Goal: Use online tool/utility: Utilize a website feature to perform a specific function

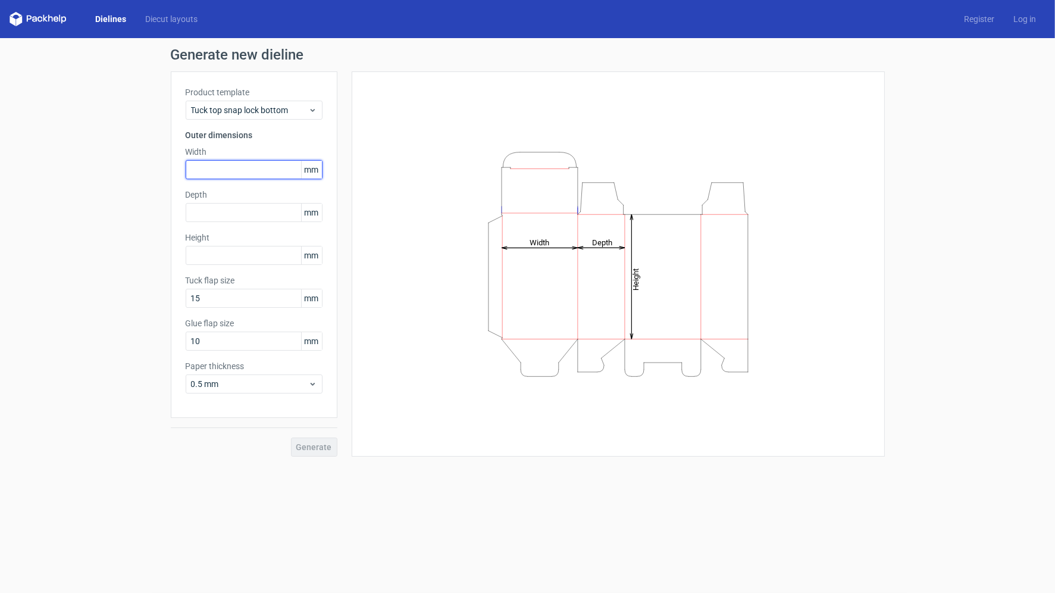
click at [247, 170] on input "text" at bounding box center [254, 169] width 137 height 19
click at [213, 98] on label "Product template" at bounding box center [254, 92] width 137 height 12
click at [222, 111] on span "Tuck top snap lock bottom" at bounding box center [249, 110] width 117 height 12
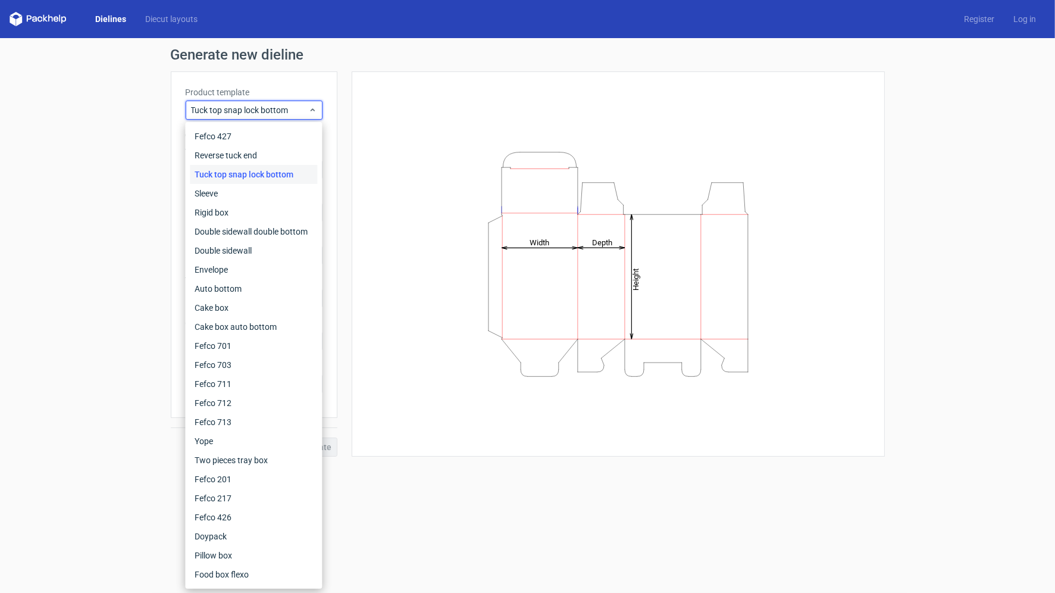
click at [38, 274] on div "Generate new dieline Product template Tuck top snap lock bottom Outer dimension…" at bounding box center [527, 252] width 1055 height 428
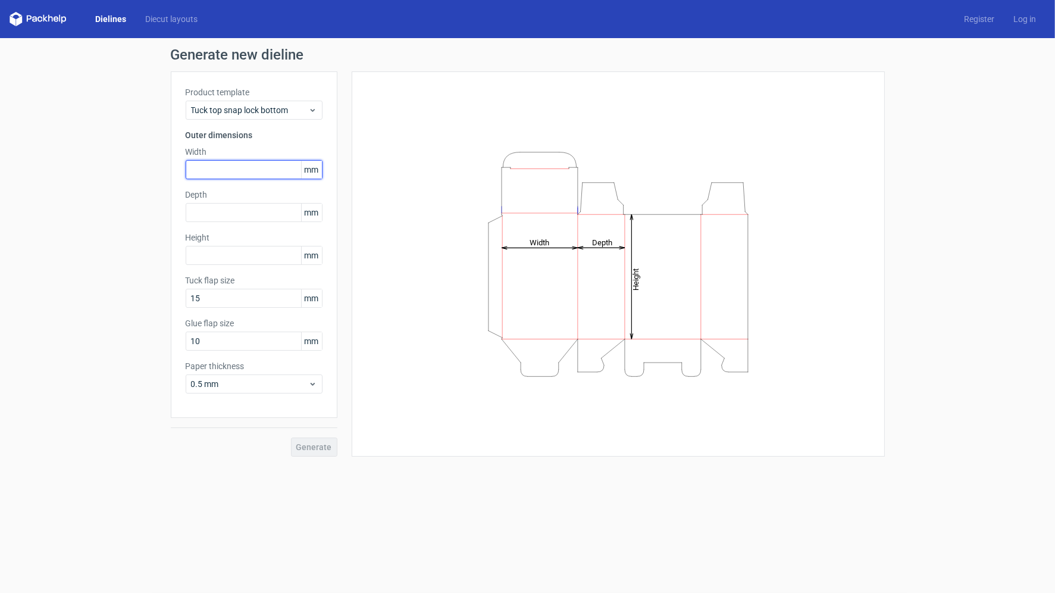
click at [236, 167] on input "text" at bounding box center [254, 169] width 137 height 19
type input "5"
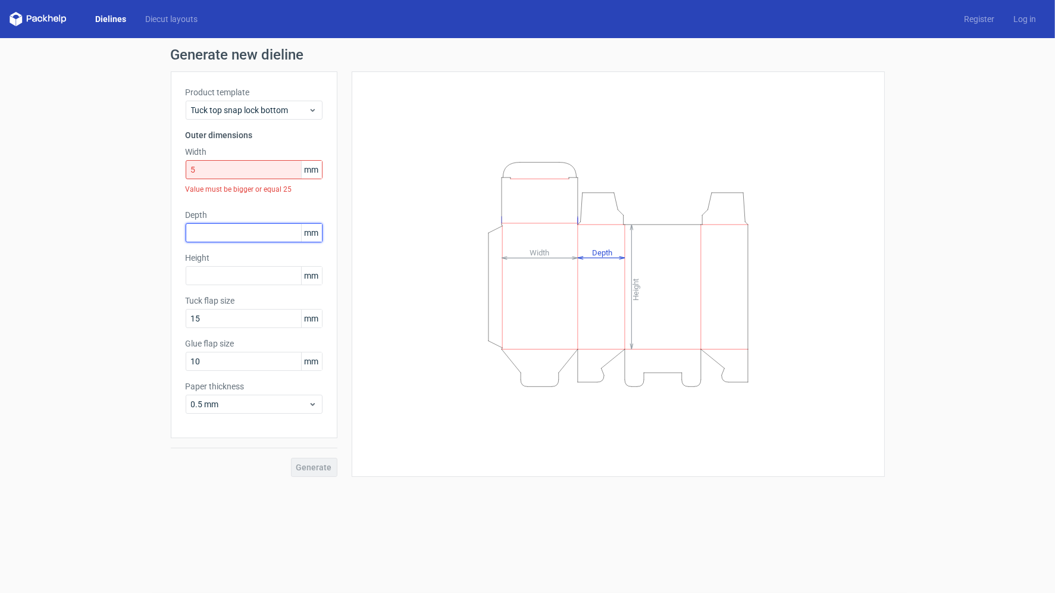
click at [195, 211] on div "Depth mm" at bounding box center [254, 225] width 137 height 33
type input "2"
click at [314, 168] on span "mm" at bounding box center [311, 170] width 21 height 18
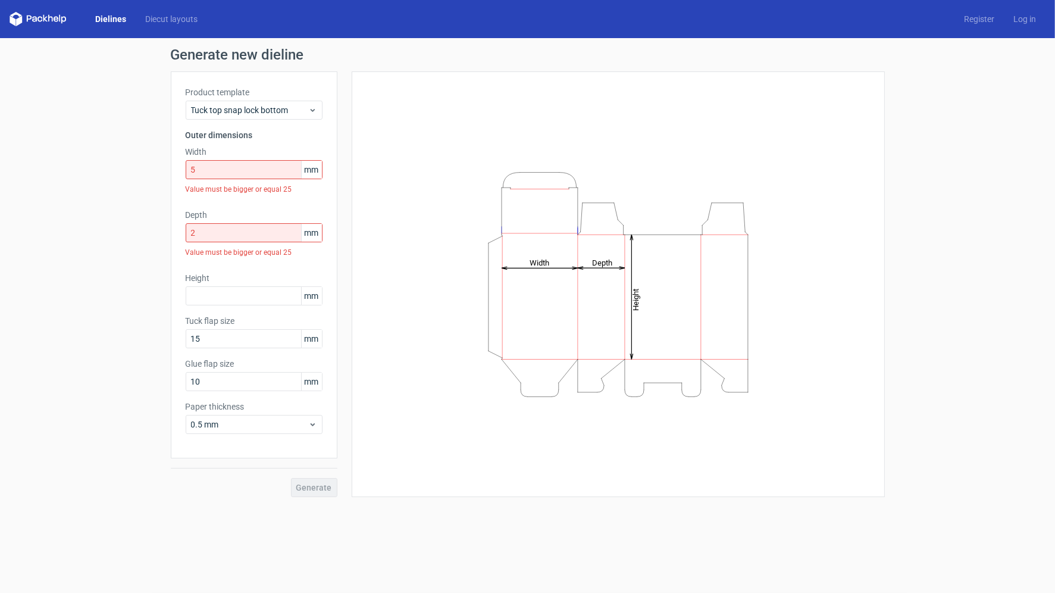
click at [314, 168] on span "mm" at bounding box center [311, 170] width 21 height 18
click at [283, 171] on input "5" at bounding box center [254, 169] width 137 height 19
click at [258, 113] on span "Tuck top snap lock bottom" at bounding box center [249, 110] width 117 height 12
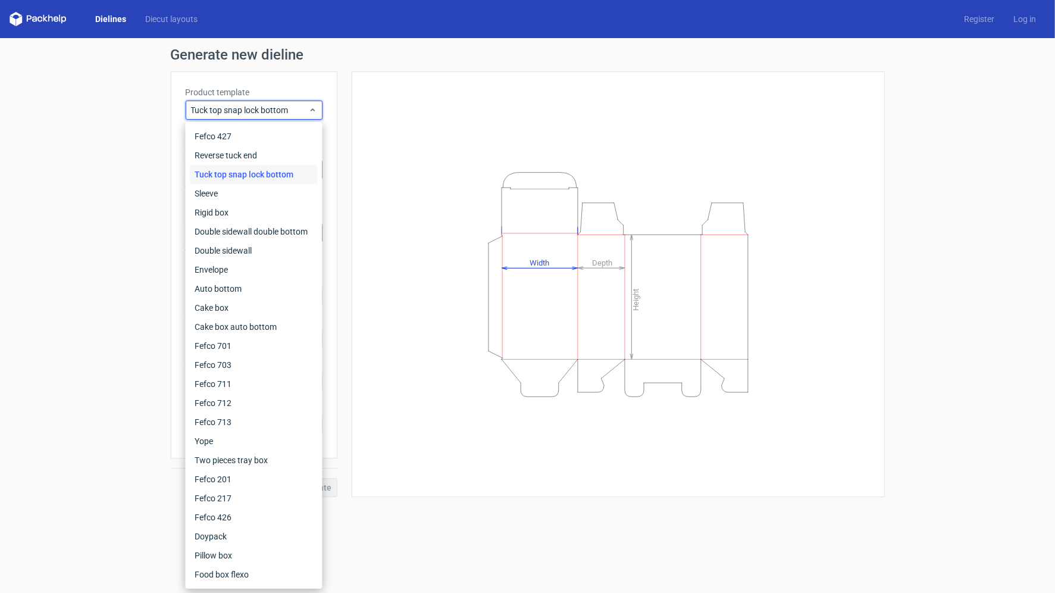
click at [86, 183] on div "Generate new dieline Product template Tuck top snap lock bottom Outer dimension…" at bounding box center [527, 272] width 1055 height 468
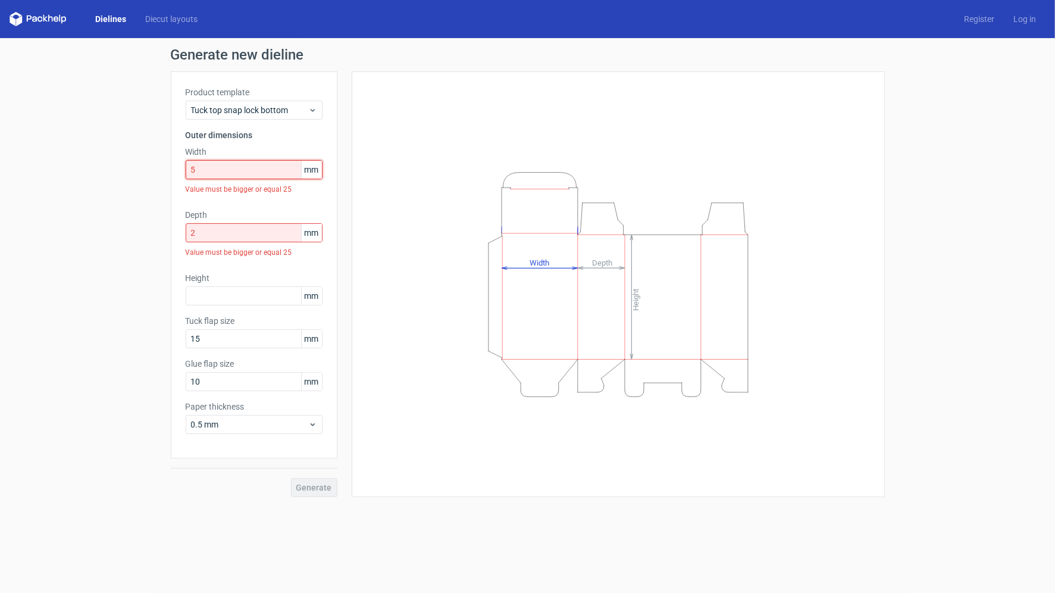
drag, startPoint x: 204, startPoint y: 169, endPoint x: 65, endPoint y: 185, distance: 139.0
click at [73, 185] on div "Generate new dieline Product template Tuck top snap lock bottom Outer dimension…" at bounding box center [527, 272] width 1055 height 468
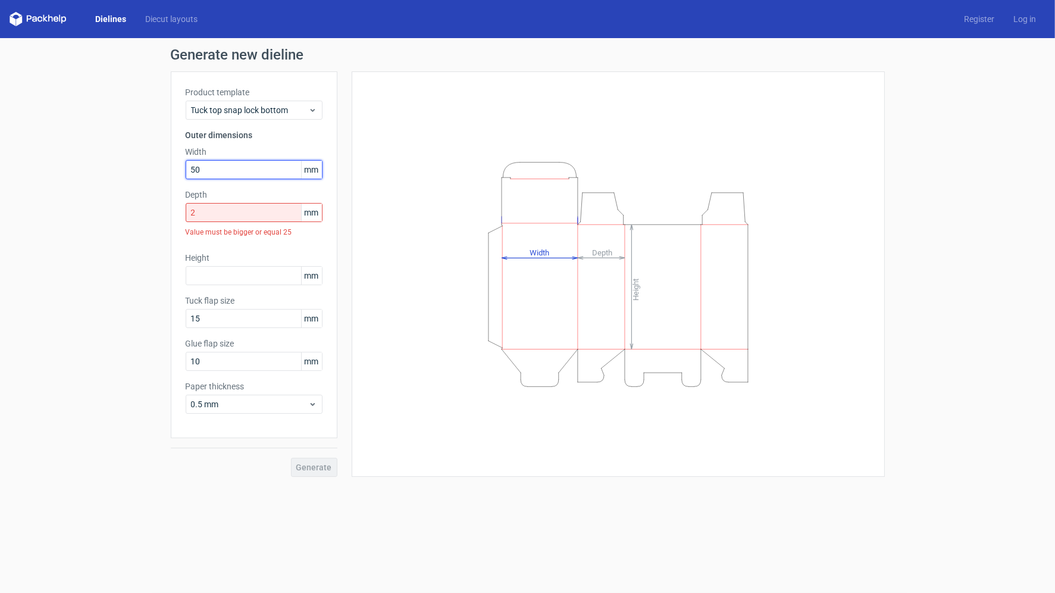
type input "50"
drag, startPoint x: 207, startPoint y: 213, endPoint x: 126, endPoint y: 211, distance: 81.6
click at [132, 211] on div "Generate new dieline Product template Tuck top snap lock bottom Outer dimension…" at bounding box center [527, 262] width 1055 height 448
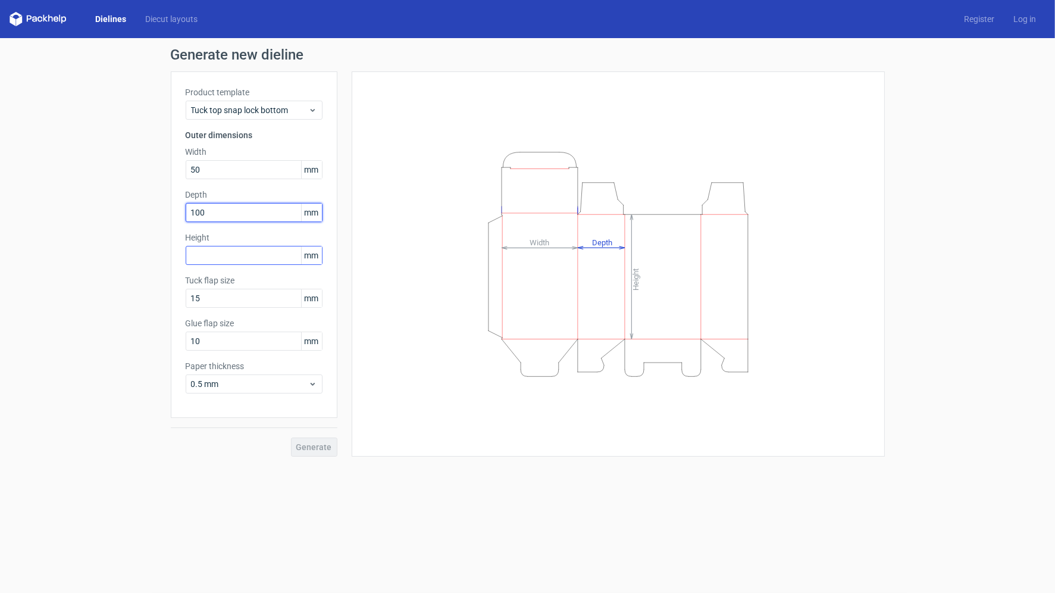
type input "100"
click at [198, 253] on input "text" at bounding box center [254, 255] width 137 height 19
type input "150"
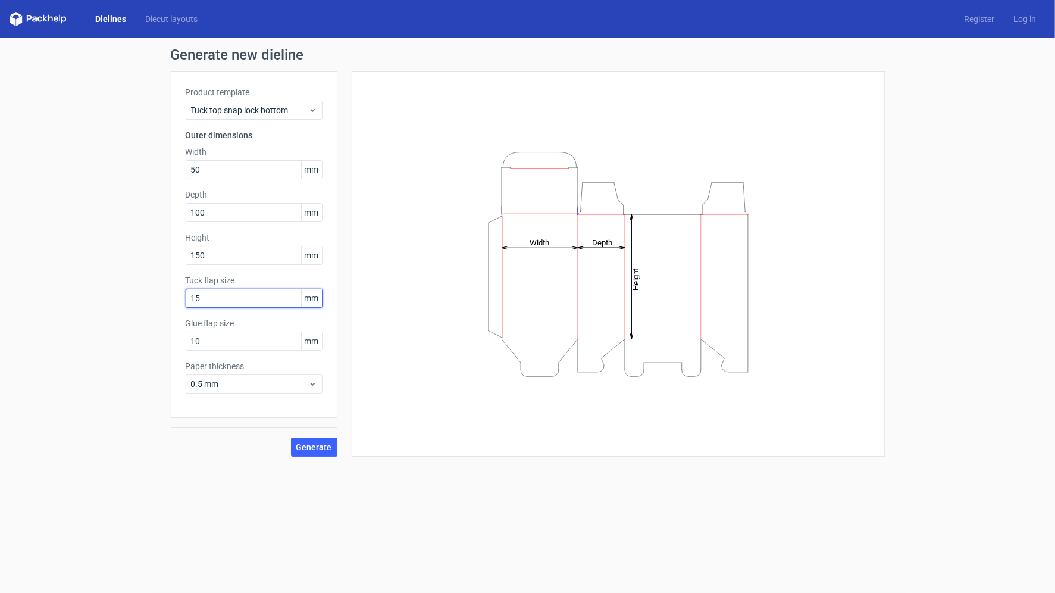
click at [229, 299] on input "15" at bounding box center [254, 298] width 137 height 19
click at [218, 257] on input "150" at bounding box center [254, 255] width 137 height 19
click at [221, 296] on input "15" at bounding box center [254, 298] width 137 height 19
click at [223, 343] on input "10" at bounding box center [254, 341] width 137 height 19
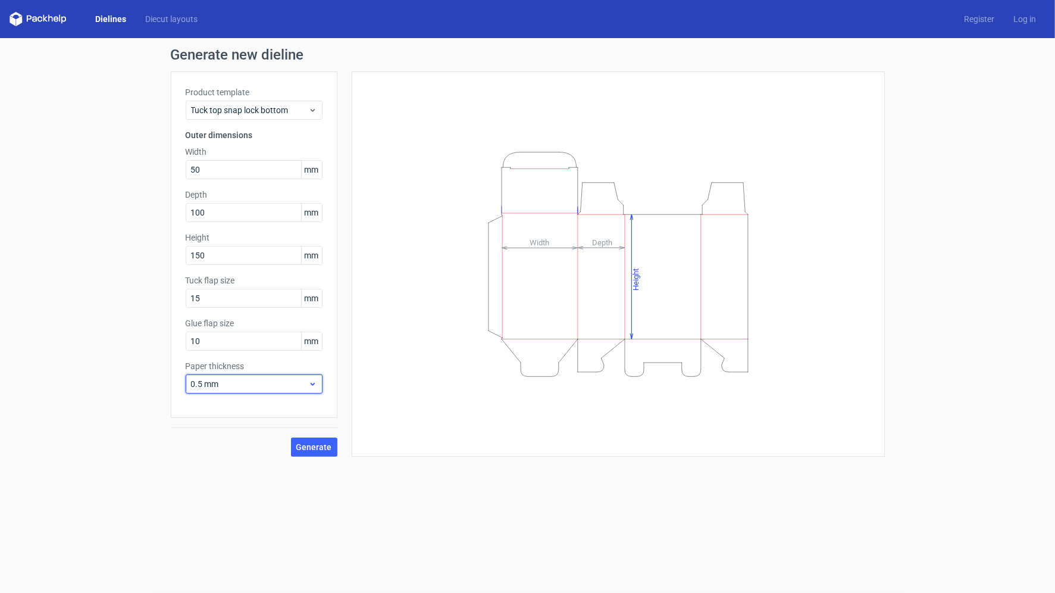
click at [218, 381] on span "0.5 mm" at bounding box center [249, 384] width 117 height 12
click at [236, 385] on span "0.5 mm" at bounding box center [249, 384] width 117 height 12
click at [233, 383] on span "0.5 mm" at bounding box center [249, 384] width 117 height 12
click at [316, 446] on span "Generate" at bounding box center [314, 447] width 36 height 8
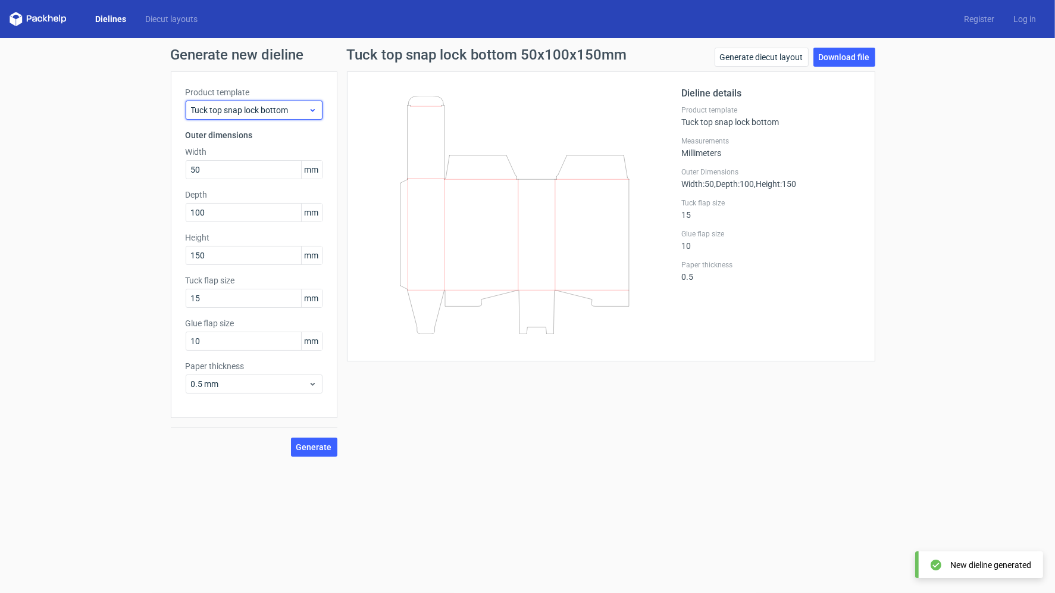
click at [210, 117] on div "Tuck top snap lock bottom" at bounding box center [254, 110] width 137 height 19
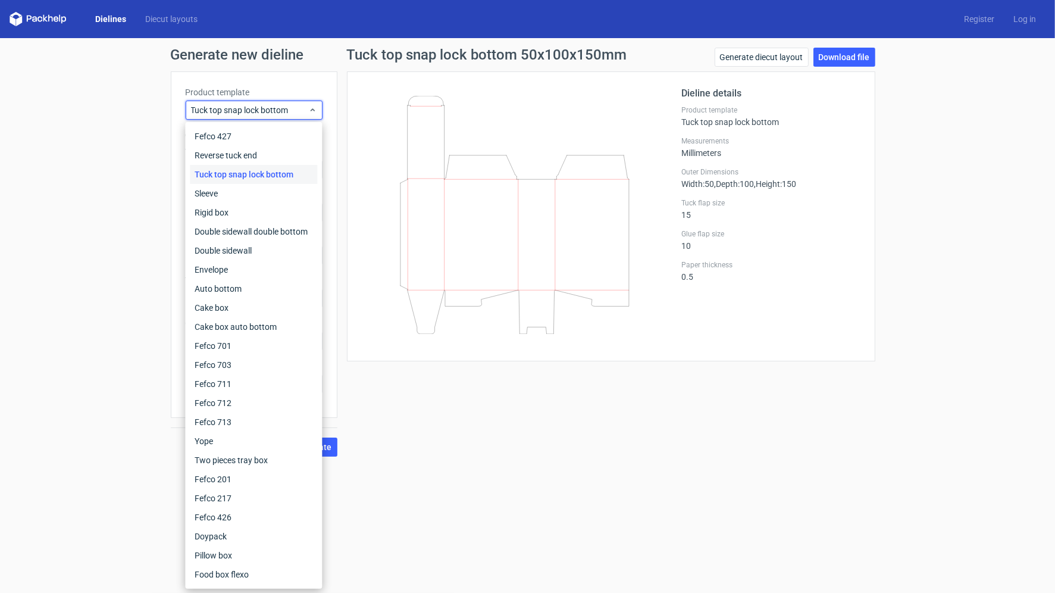
click at [27, 280] on div "Generate new dieline Product template Tuck top snap lock bottom Outer dimension…" at bounding box center [527, 252] width 1055 height 428
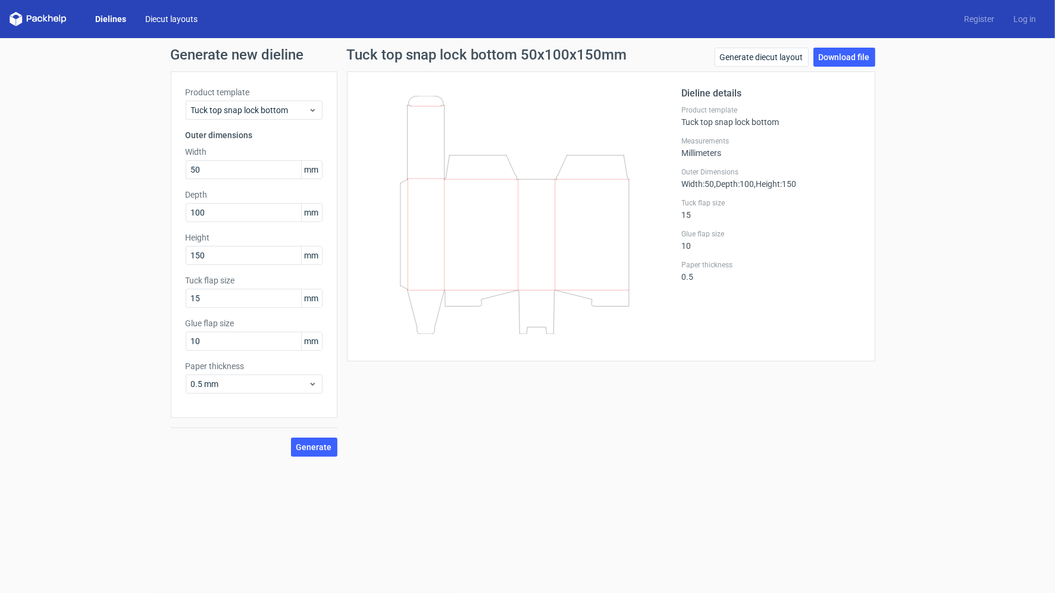
click at [183, 16] on link "Diecut layouts" at bounding box center [171, 19] width 71 height 12
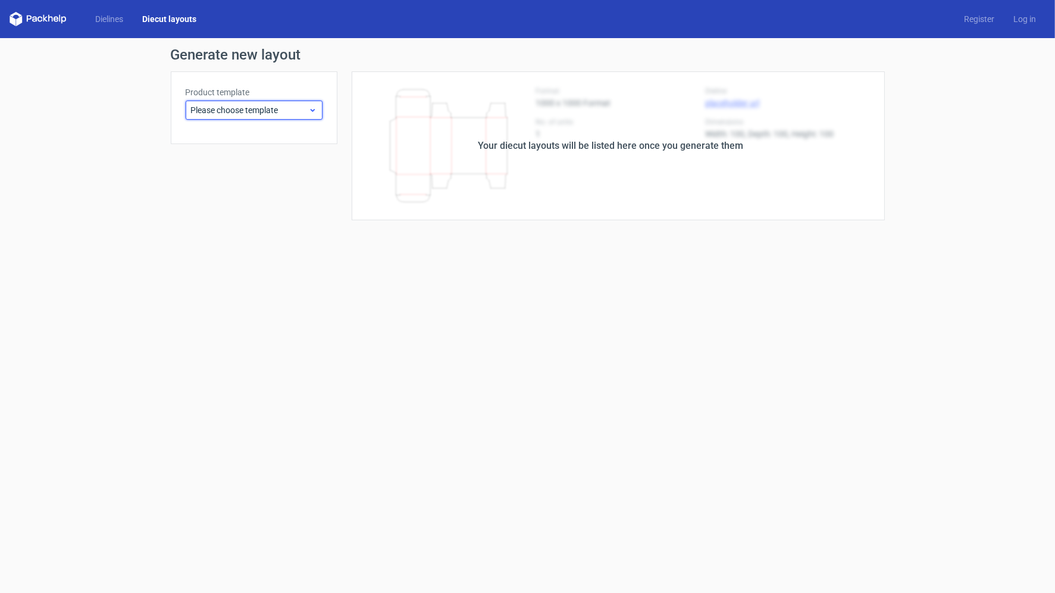
click at [217, 114] on span "Please choose template" at bounding box center [249, 110] width 117 height 12
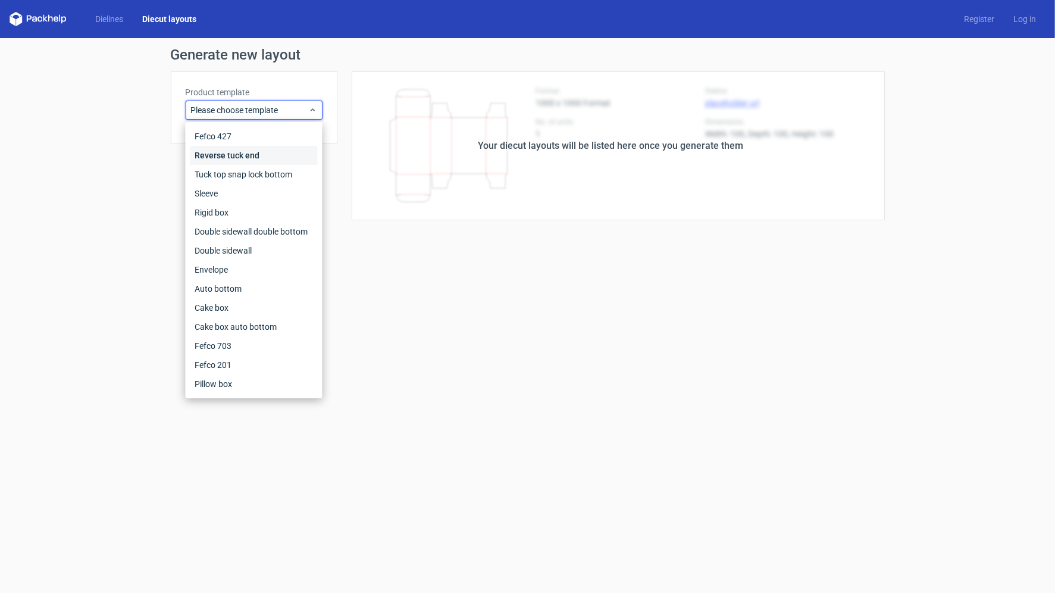
click at [231, 160] on div "Reverse tuck end" at bounding box center [253, 155] width 127 height 19
